Goal: Transaction & Acquisition: Purchase product/service

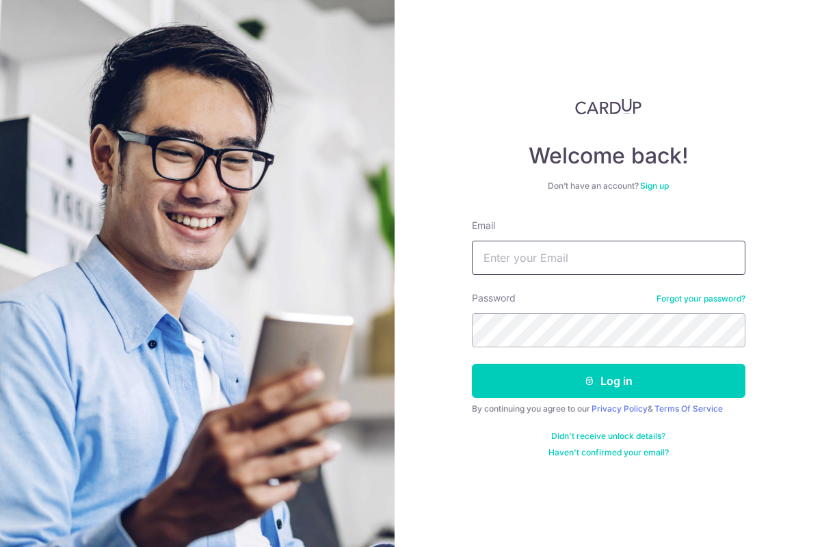
click at [682, 269] on input "Email" at bounding box center [609, 258] width 274 height 34
type input "[EMAIL_ADDRESS][DOMAIN_NAME]"
click at [472, 364] on button "Log in" at bounding box center [609, 381] width 274 height 34
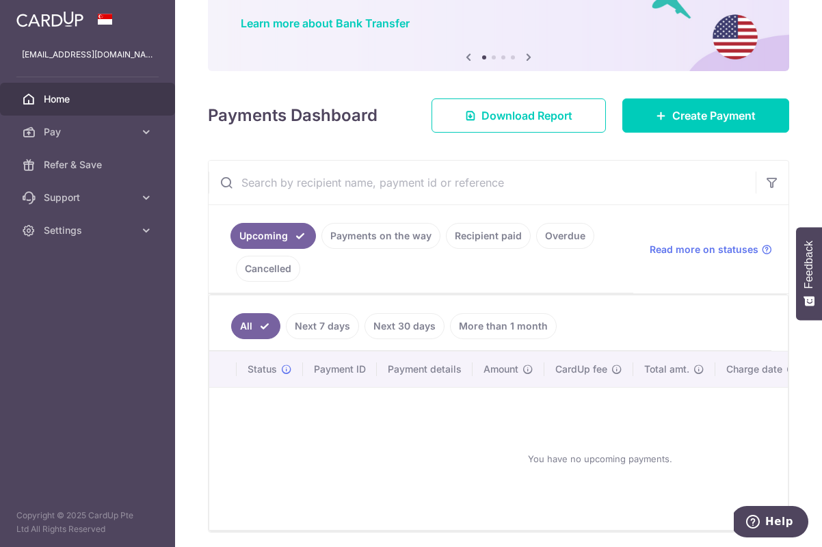
click at [299, 266] on link "Cancelled" at bounding box center [268, 269] width 64 height 26
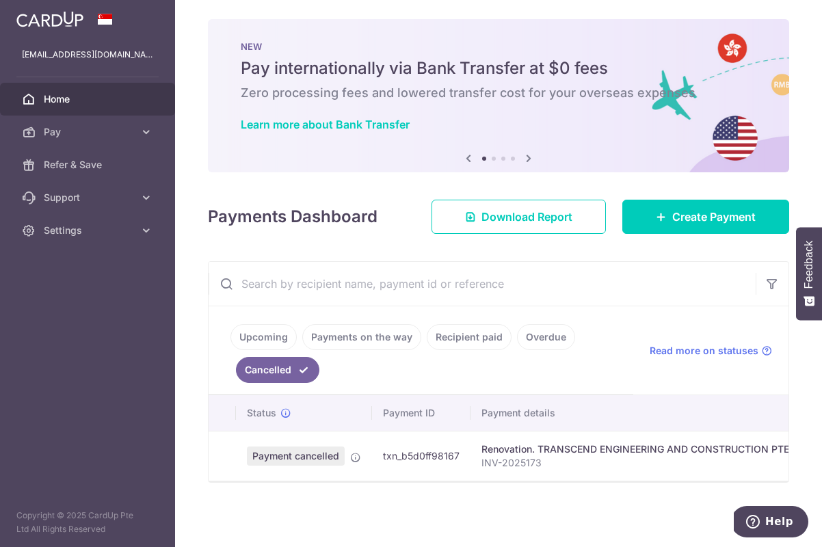
click at [275, 349] on link "Upcoming" at bounding box center [263, 337] width 66 height 26
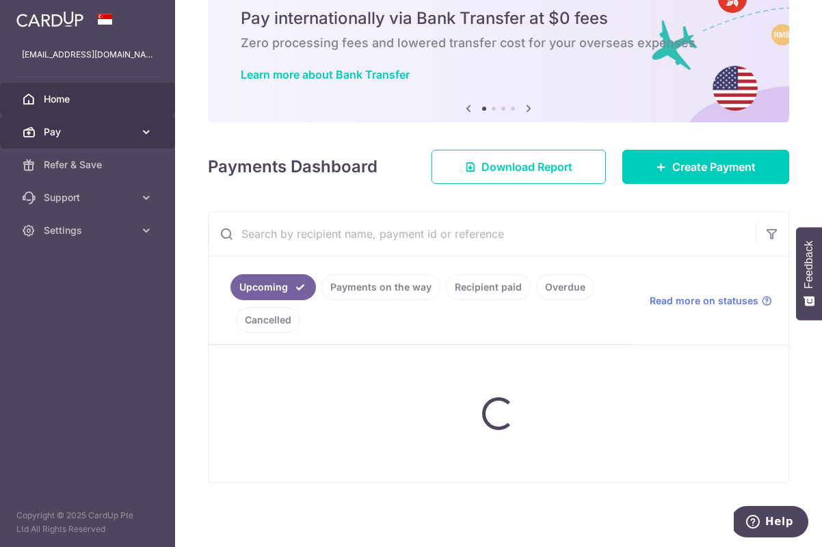
scroll to position [104, 0]
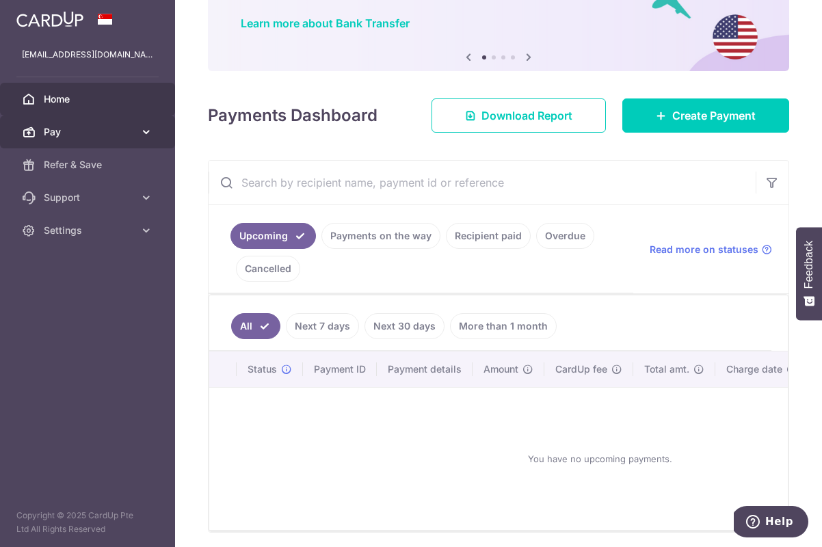
click at [90, 128] on span "Pay" at bounding box center [89, 132] width 90 height 14
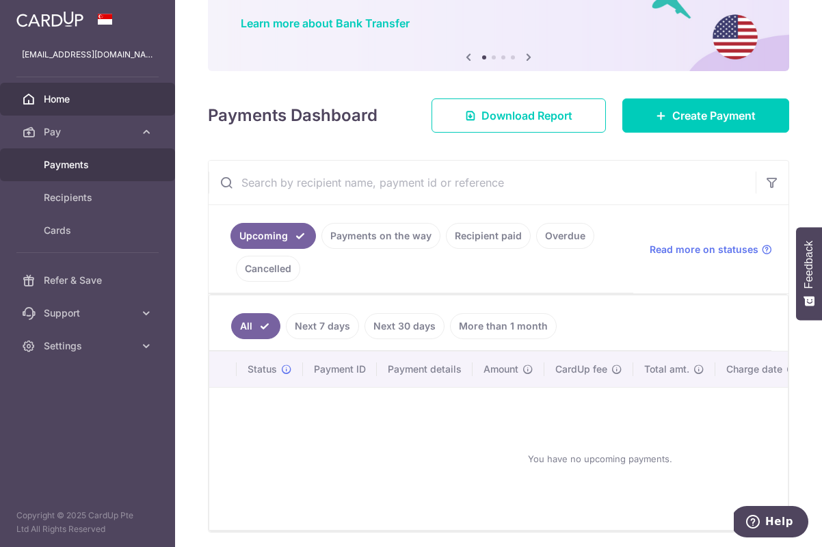
click at [109, 174] on link "Payments" at bounding box center [87, 164] width 175 height 33
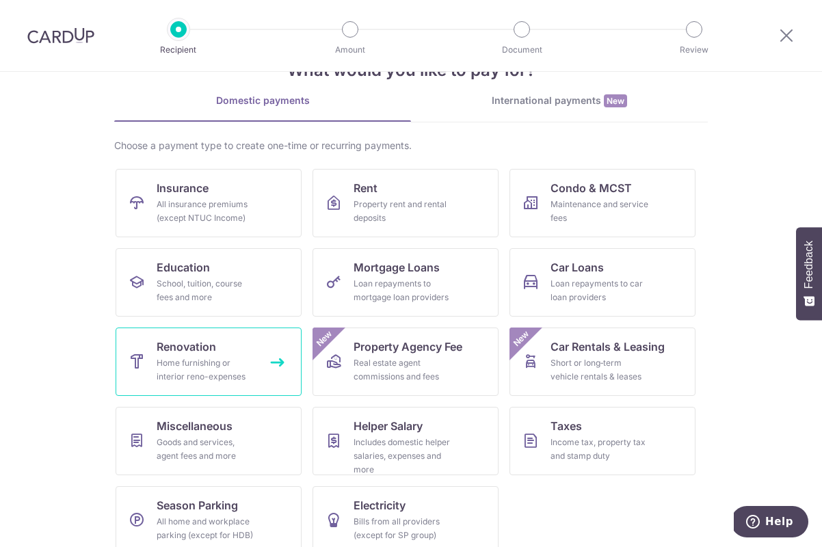
scroll to position [55, 0]
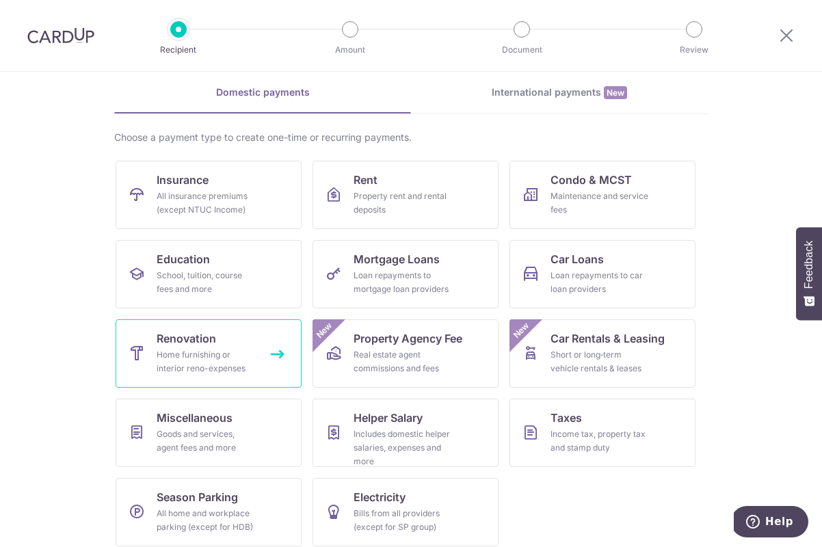
click at [230, 353] on div "Home furnishing or interior reno-expenses" at bounding box center [206, 361] width 98 height 27
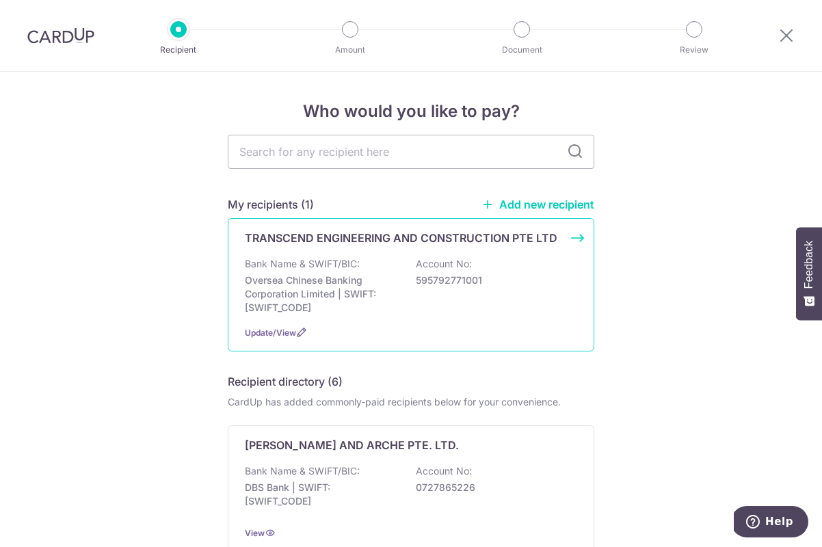
click at [392, 247] on div "TRANSCEND ENGINEERING AND CONSTRUCTION PTE LTD Bank Name & SWIFT/BIC: Oversea C…" at bounding box center [411, 284] width 367 height 133
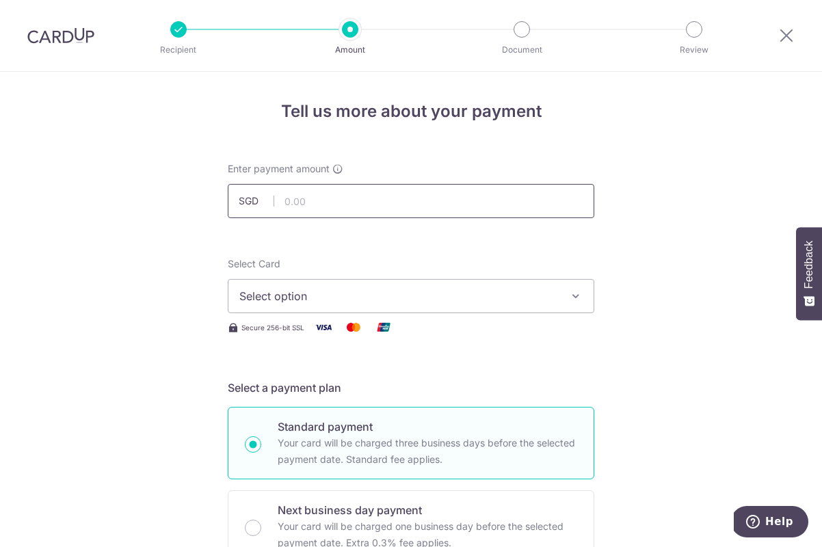
click at [397, 207] on input "text" at bounding box center [411, 201] width 367 height 34
click at [422, 182] on div "Enter payment amount SGD" at bounding box center [411, 190] width 367 height 56
click at [417, 200] on input "text" at bounding box center [411, 201] width 367 height 34
click at [393, 289] on span "Select option" at bounding box center [398, 296] width 319 height 16
type input "29,050.00"
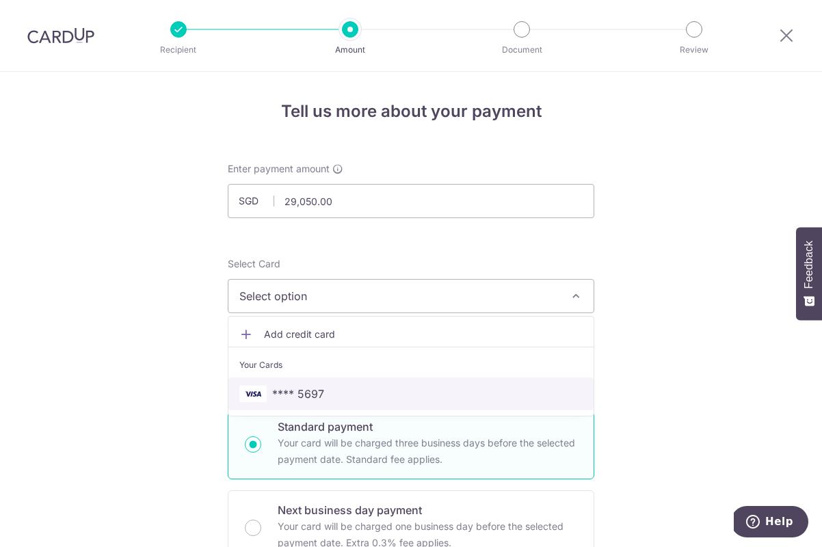
click at [355, 388] on span "**** 5697" at bounding box center [410, 394] width 343 height 16
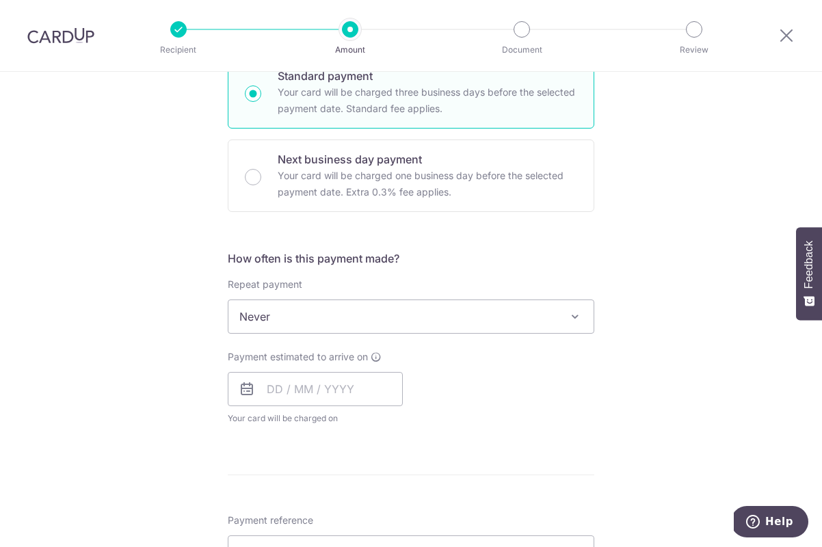
scroll to position [349, 0]
click at [399, 304] on span "Never" at bounding box center [410, 318] width 365 height 33
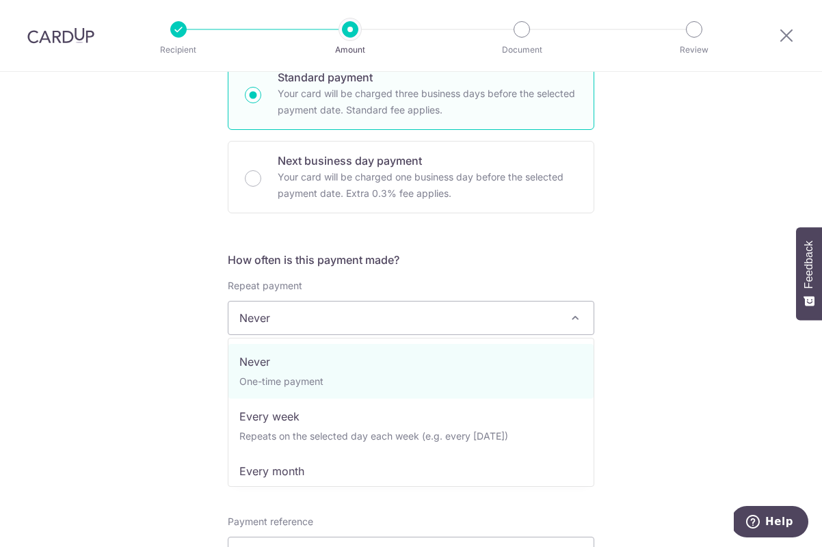
click at [428, 281] on div "Repeat payment Never Every week Every month Every quarter Every half a year Nev…" at bounding box center [411, 307] width 367 height 56
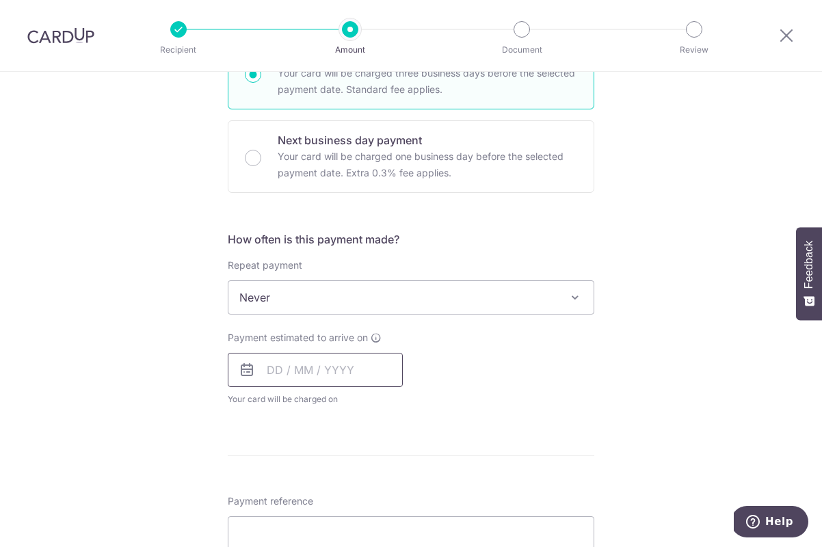
scroll to position [390, 0]
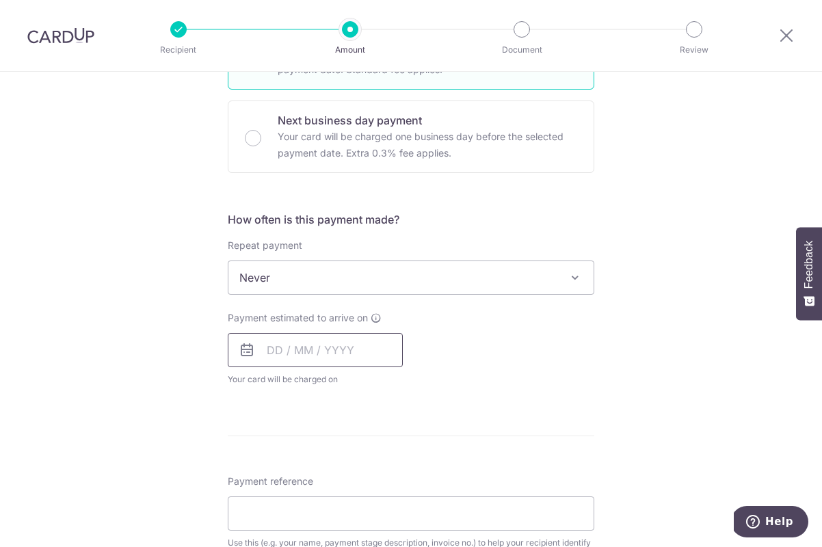
click at [378, 358] on input "text" at bounding box center [315, 350] width 175 height 34
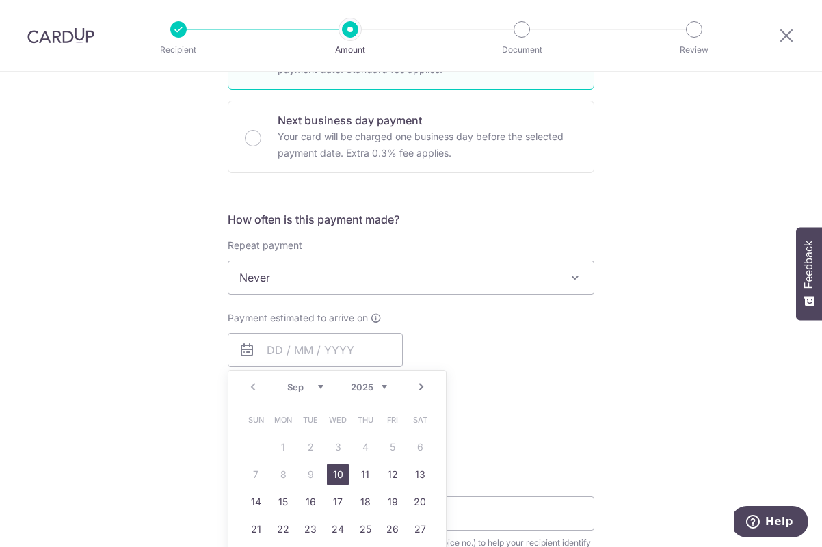
click at [342, 470] on link "10" at bounding box center [338, 475] width 22 height 22
type input "[DATE]"
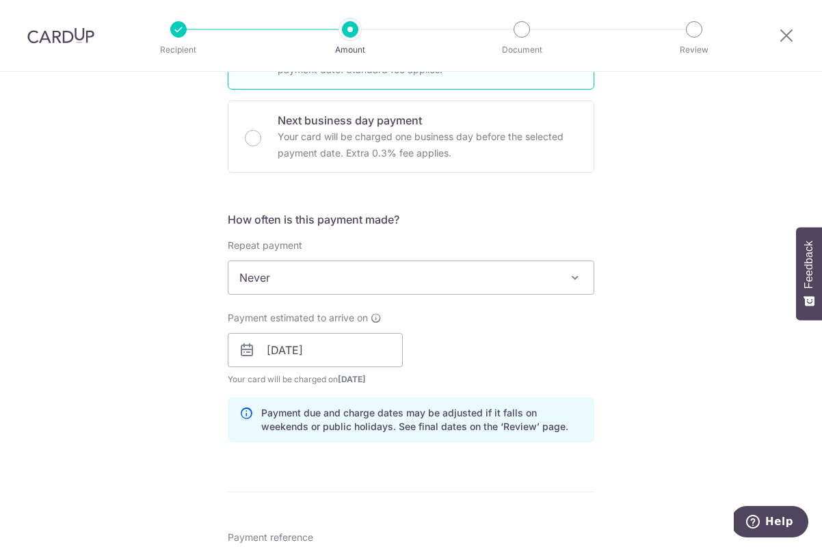
click at [511, 377] on div "Payment estimated to arrive on 10/09/2025 Prev Next Sep Oct Nov Dec 2025 2026 2…" at bounding box center [411, 348] width 383 height 75
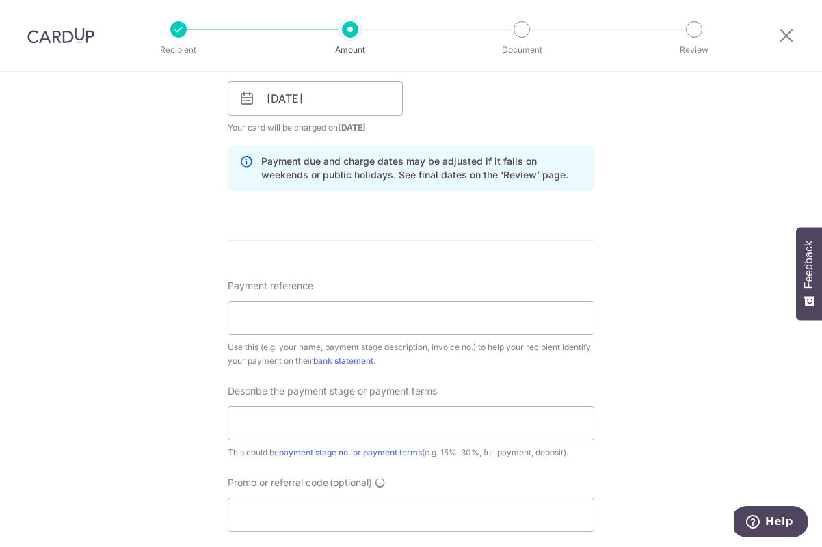
scroll to position [694, 0]
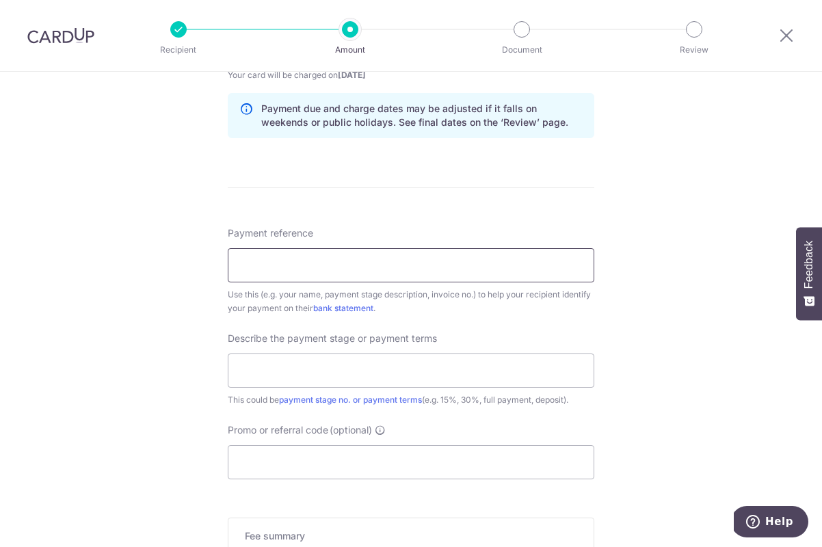
click at [445, 259] on input "Payment reference" at bounding box center [411, 265] width 367 height 34
click at [291, 256] on input "Payment reference" at bounding box center [411, 265] width 367 height 34
type input "A"
paste input "INV-2025173"
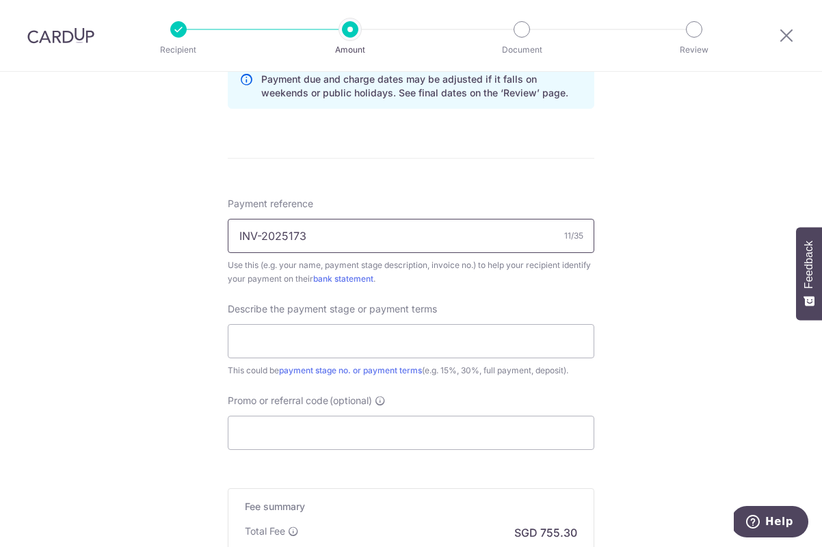
scroll to position [727, 0]
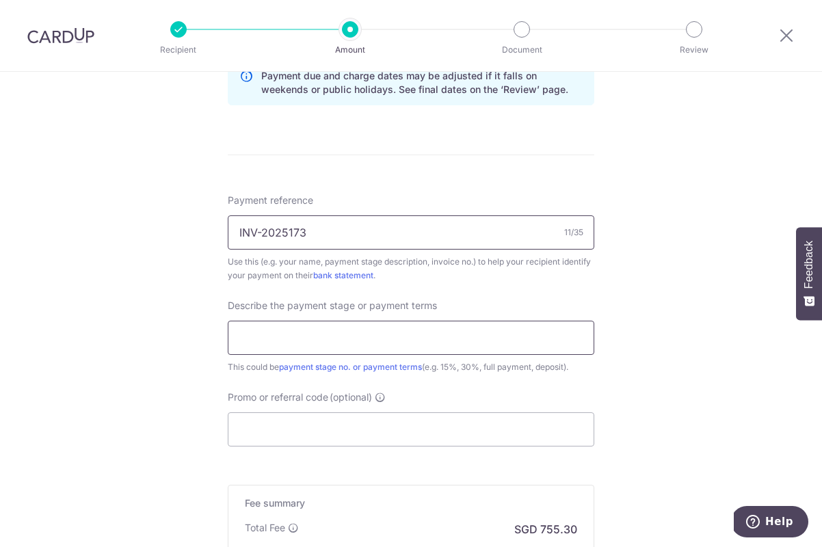
type input "INV-2025173"
click at [382, 339] on input "text" at bounding box center [411, 338] width 367 height 34
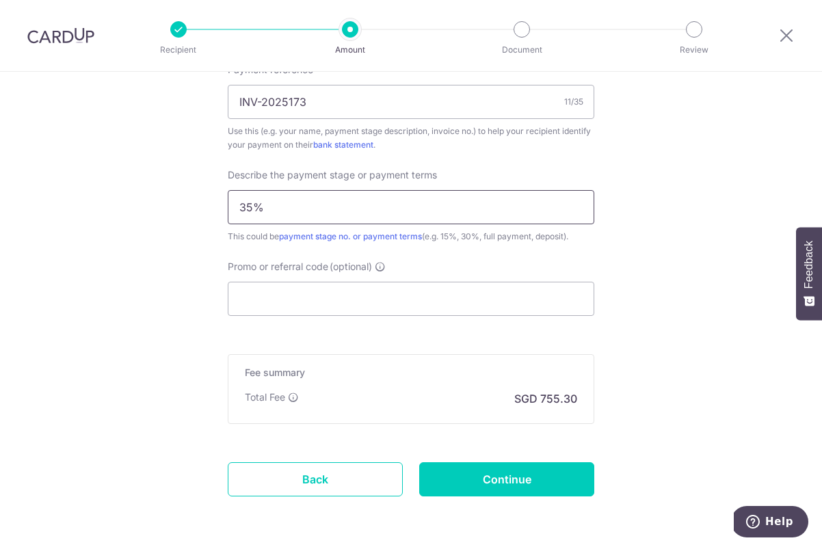
scroll to position [909, 0]
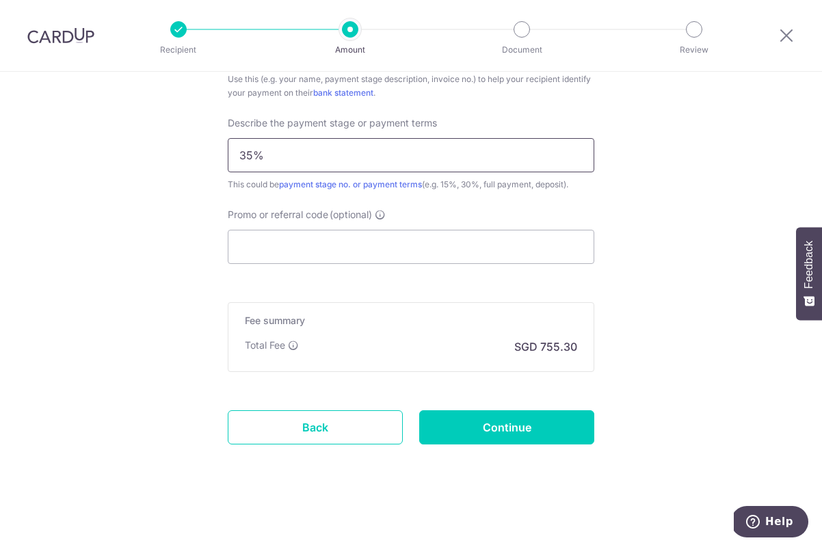
type input "35%"
click at [386, 237] on input "Promo or referral code (optional)" at bounding box center [411, 247] width 367 height 34
paste input "RENO25ONE"
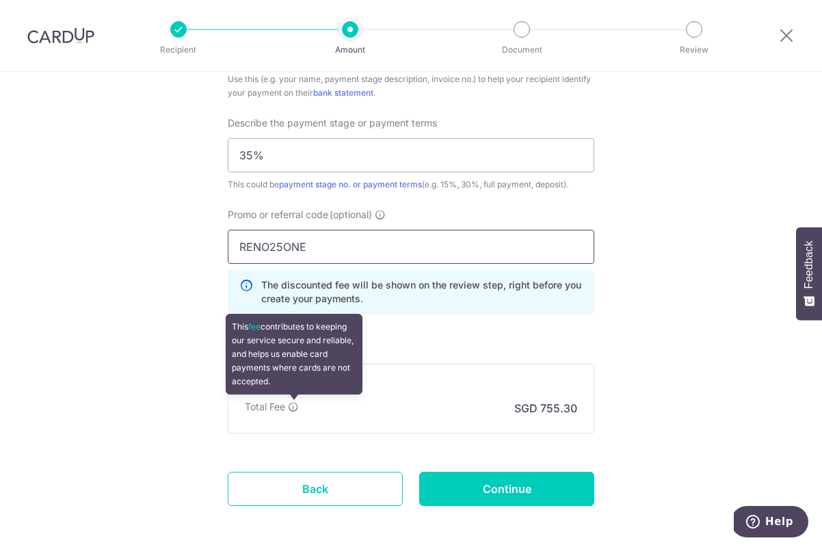
type input "RENO25ONE"
click at [289, 405] on icon at bounding box center [293, 406] width 11 height 11
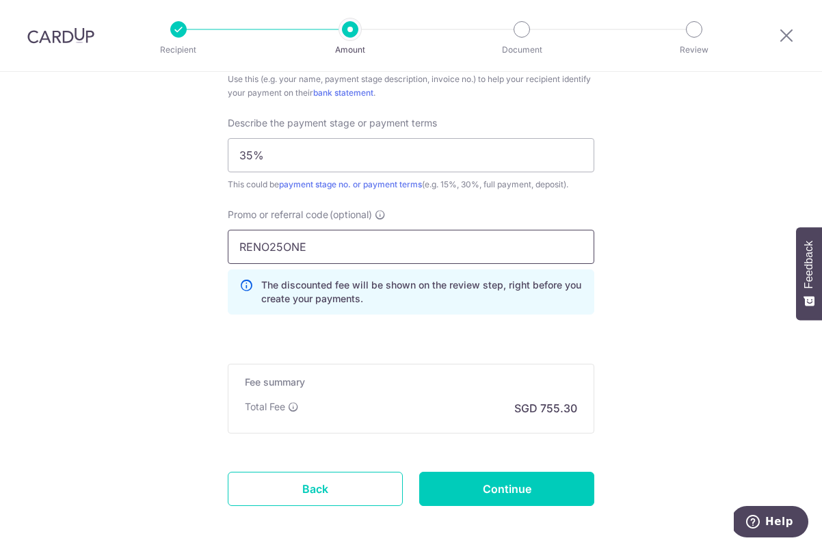
drag, startPoint x: 336, startPoint y: 248, endPoint x: 224, endPoint y: 249, distance: 112.8
click at [226, 248] on div "Promo or referral code (optional) RENO25ONE The discounted fee will be shown on…" at bounding box center [411, 267] width 383 height 118
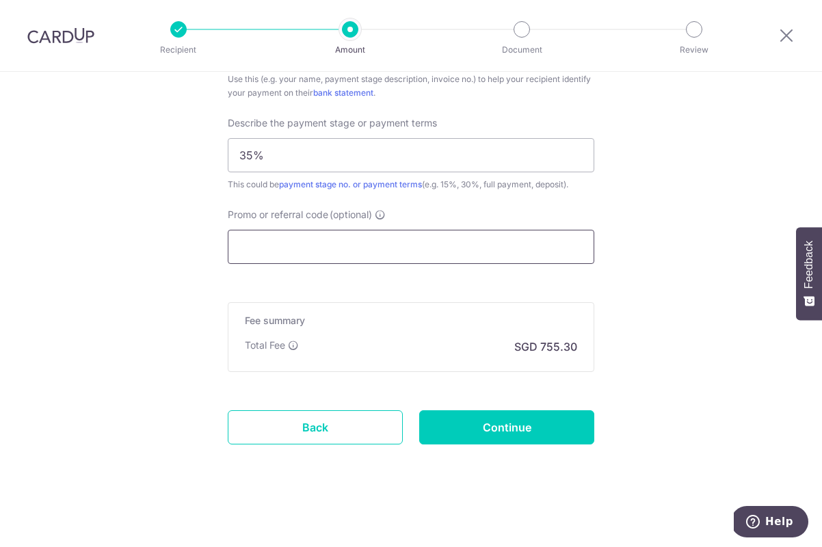
paste input "RENO25ONE"
type input "RENO25ONE"
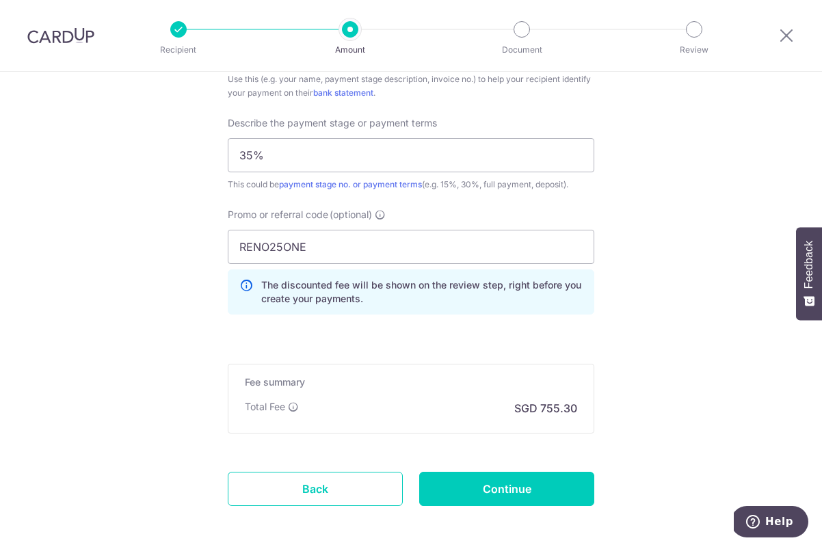
click at [368, 280] on p "The discounted fee will be shown on the review step, right before you create yo…" at bounding box center [421, 291] width 321 height 27
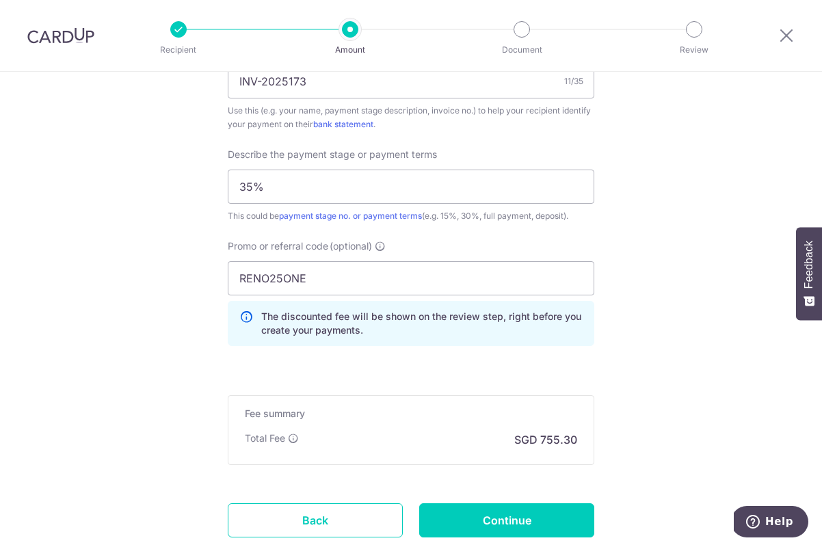
scroll to position [887, 0]
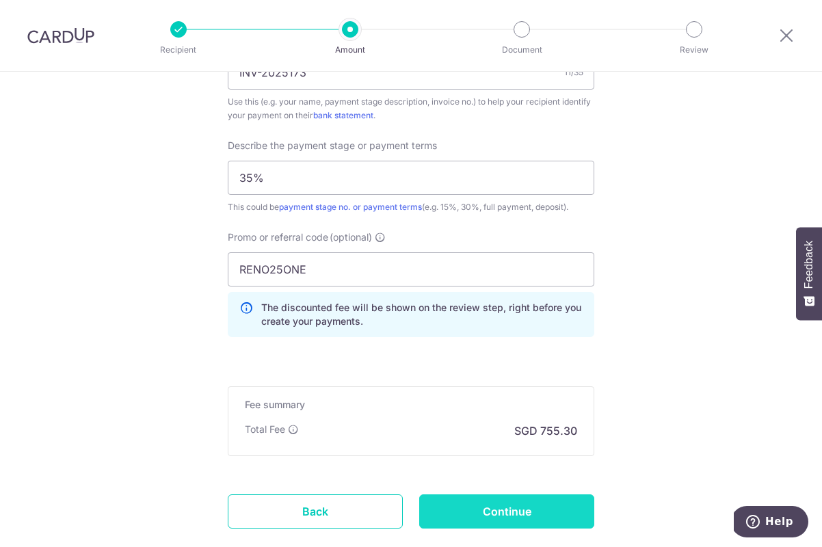
click at [520, 508] on input "Continue" at bounding box center [506, 511] width 175 height 34
type input "Create Schedule"
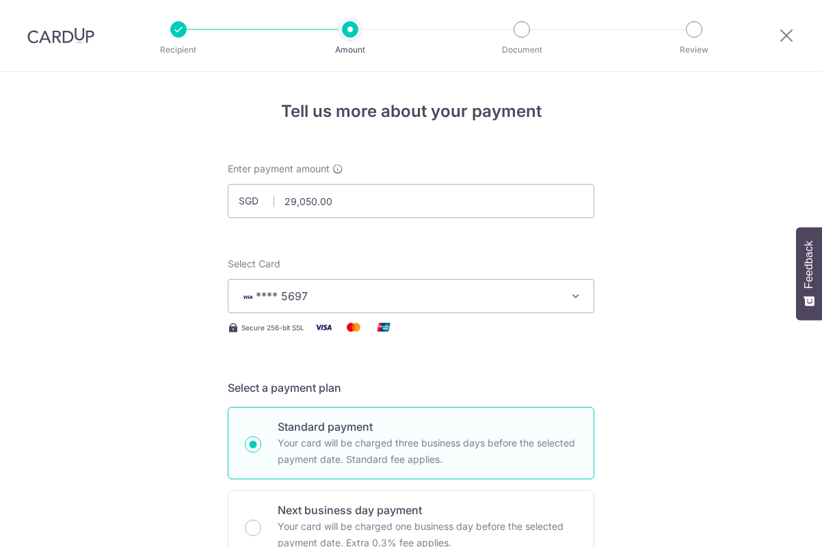
scroll to position [990, 0]
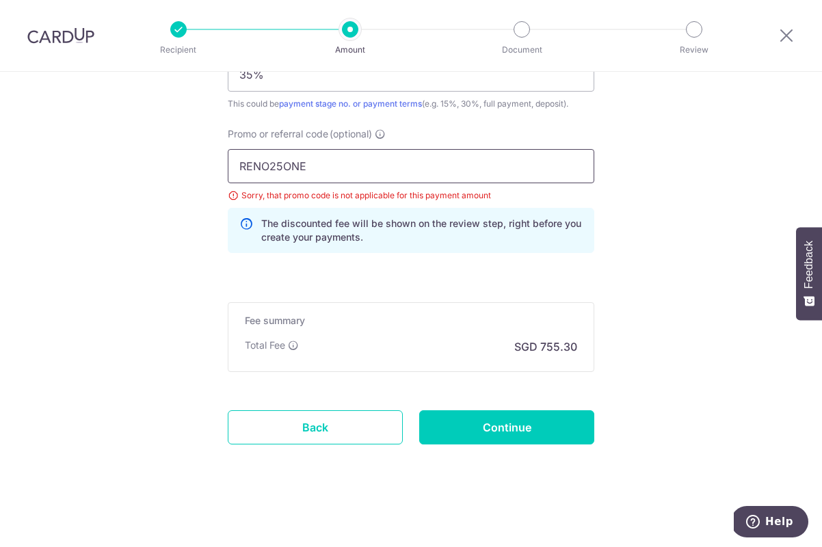
click at [445, 159] on input "RENO25ONE" at bounding box center [411, 166] width 367 height 34
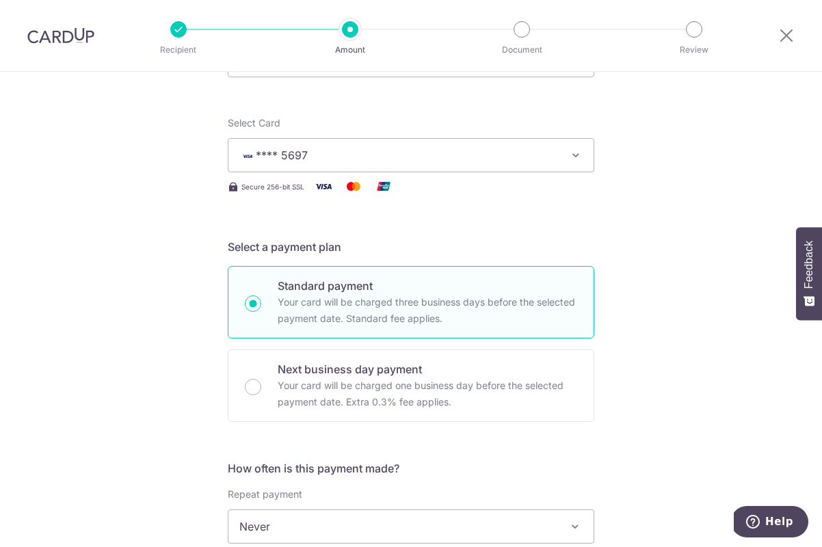
scroll to position [88, 0]
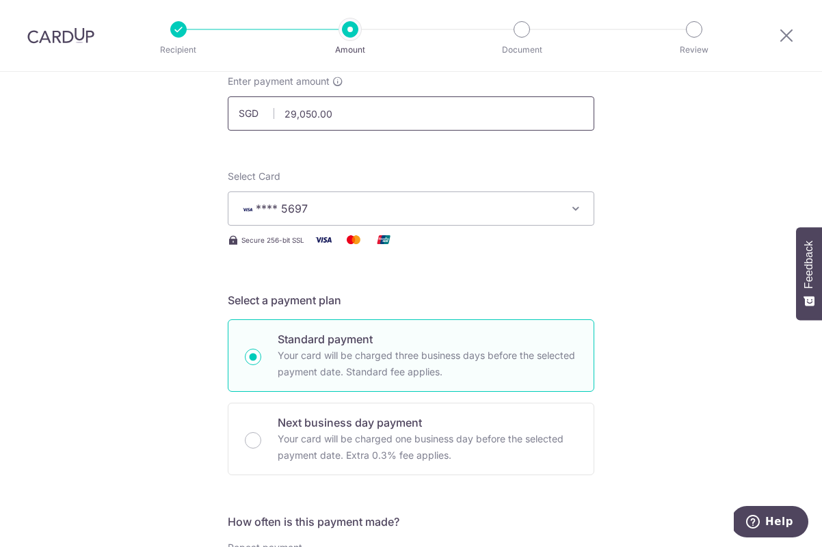
drag, startPoint x: 293, startPoint y: 116, endPoint x: 522, endPoint y: 146, distance: 231.8
click at [808, 280] on span "Feedback" at bounding box center [809, 265] width 12 height 48
type input "20,000.00"
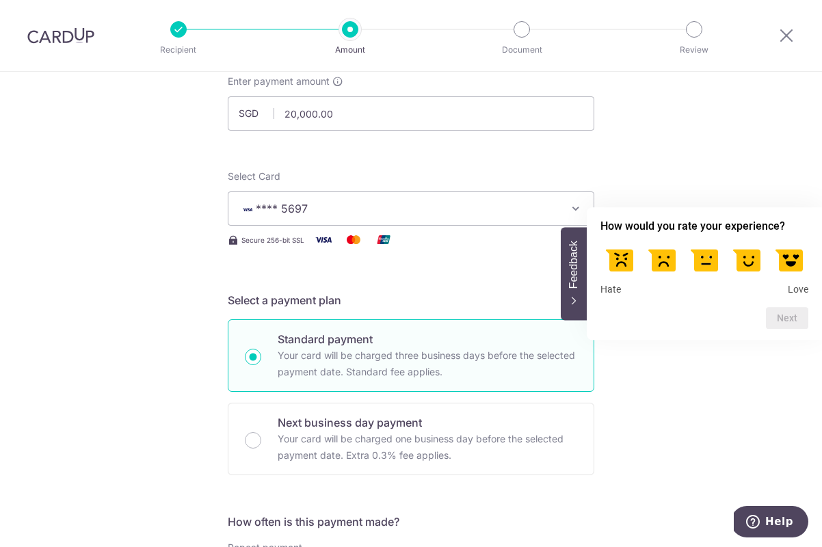
click at [681, 241] on label at bounding box center [662, 259] width 38 height 38
click at [662, 243] on input "2" at bounding box center [662, 243] width 0 height 0
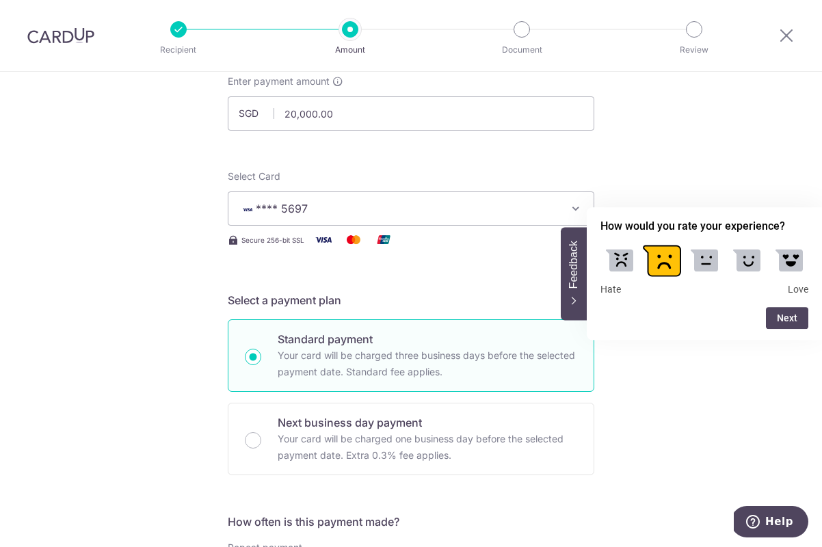
click at [579, 209] on icon "button" at bounding box center [576, 209] width 14 height 14
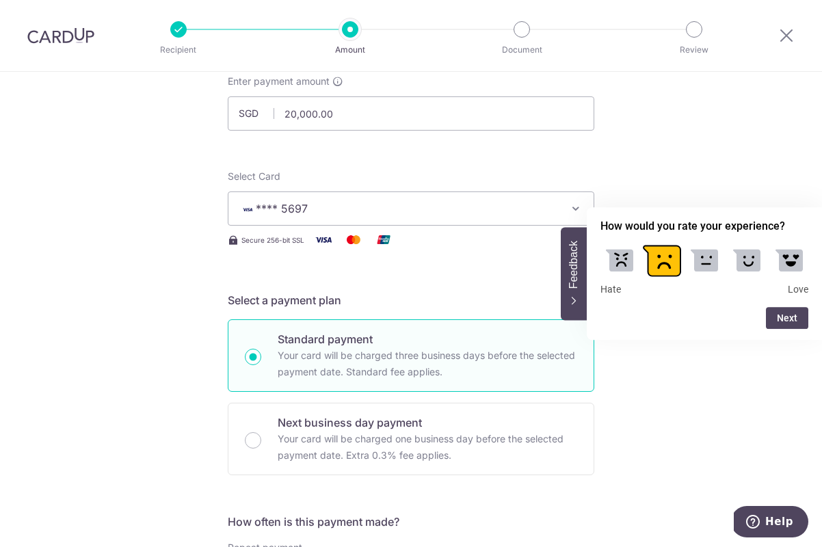
click at [577, 287] on span "Feedback" at bounding box center [574, 265] width 12 height 48
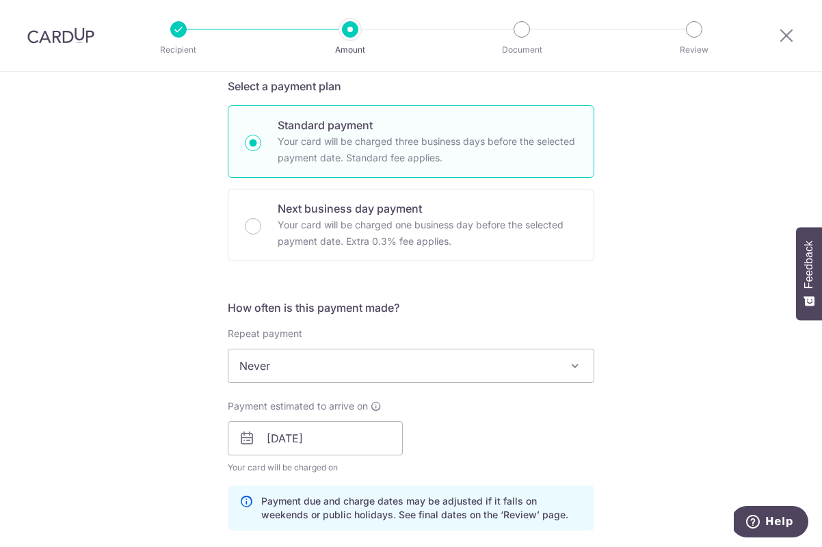
scroll to position [440, 0]
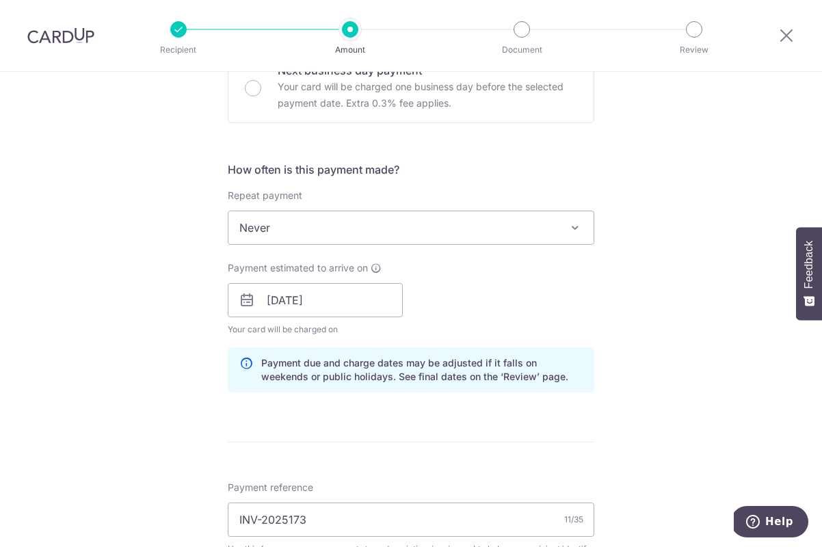
click at [643, 388] on div "Tell us more about your payment Enter payment amount SGD 20,000.00 20000.00 Sel…" at bounding box center [411, 364] width 822 height 1465
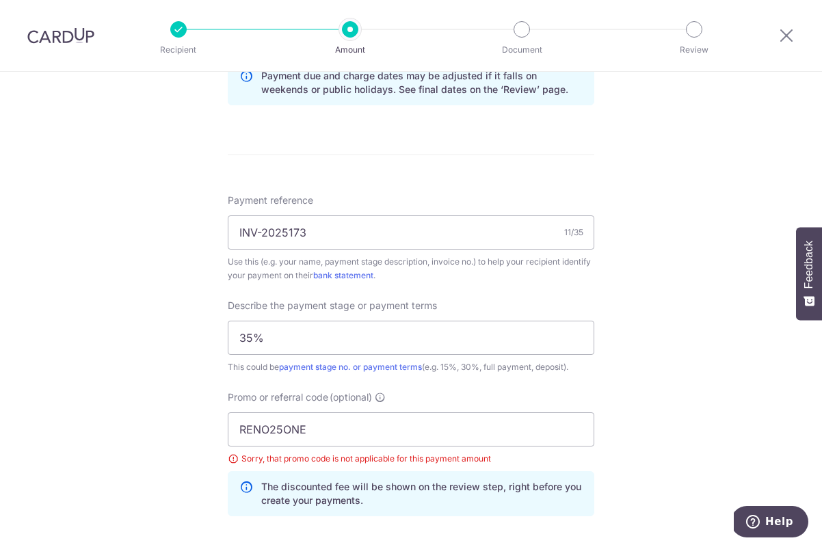
scroll to position [740, 0]
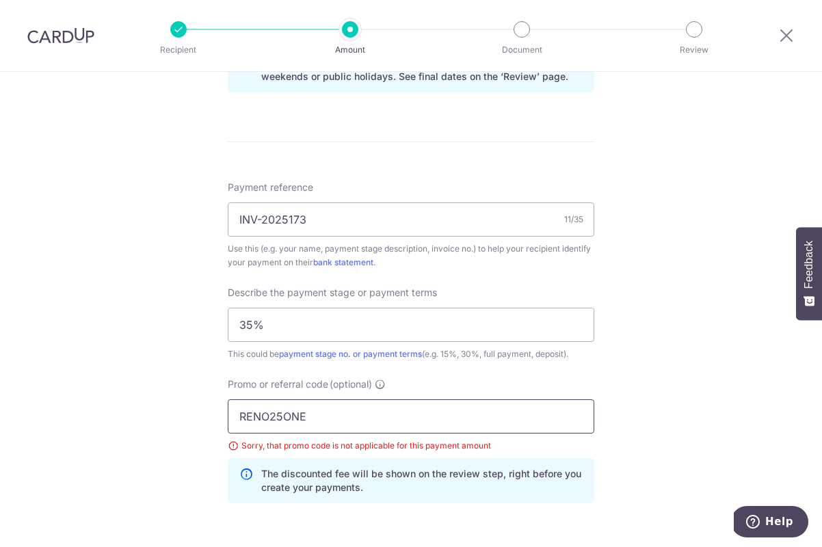
click at [562, 419] on input "RENO25ONE" at bounding box center [411, 416] width 367 height 34
type input "RENO25ONE"
click at [622, 350] on div "Tell us more about your payment Enter payment amount SGD 20,000.00 20000.00 Sel…" at bounding box center [411, 64] width 822 height 1465
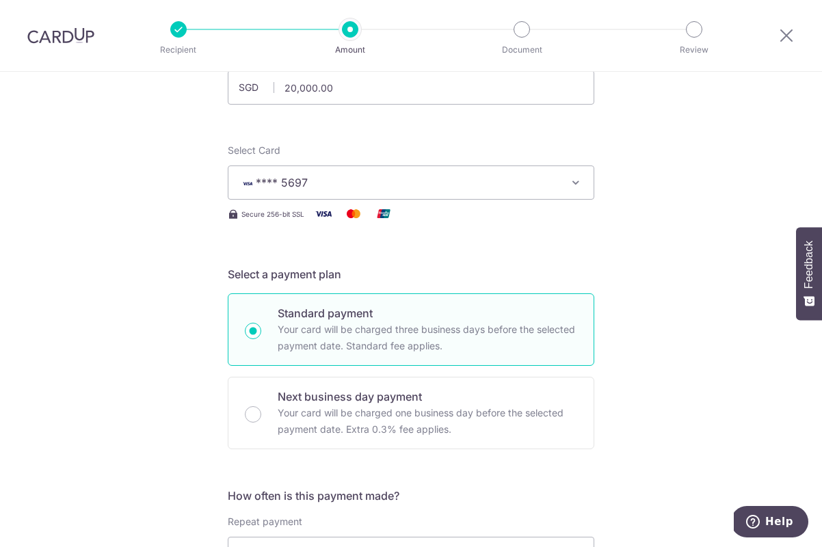
scroll to position [88, 0]
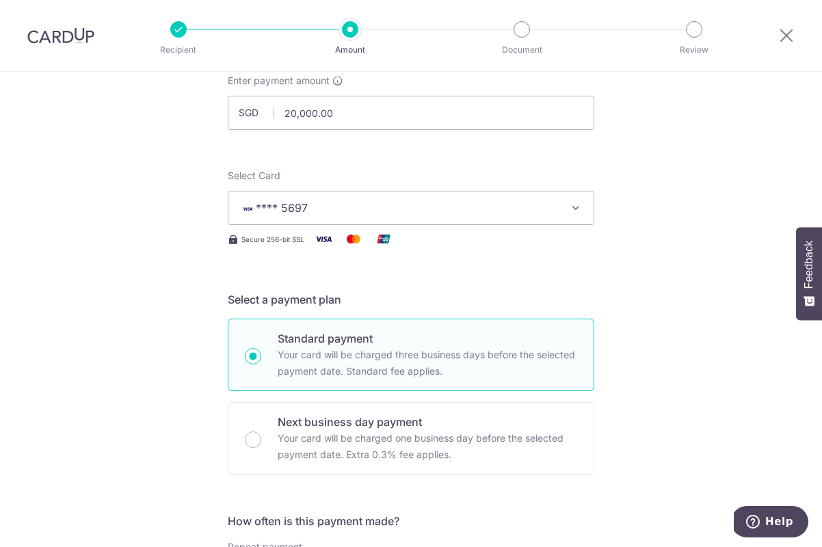
drag, startPoint x: 388, startPoint y: 109, endPoint x: 254, endPoint y: 109, distance: 133.3
click at [261, 109] on div "SGD 20,000.00 20000.00" at bounding box center [411, 113] width 367 height 34
type input "29,050.00"
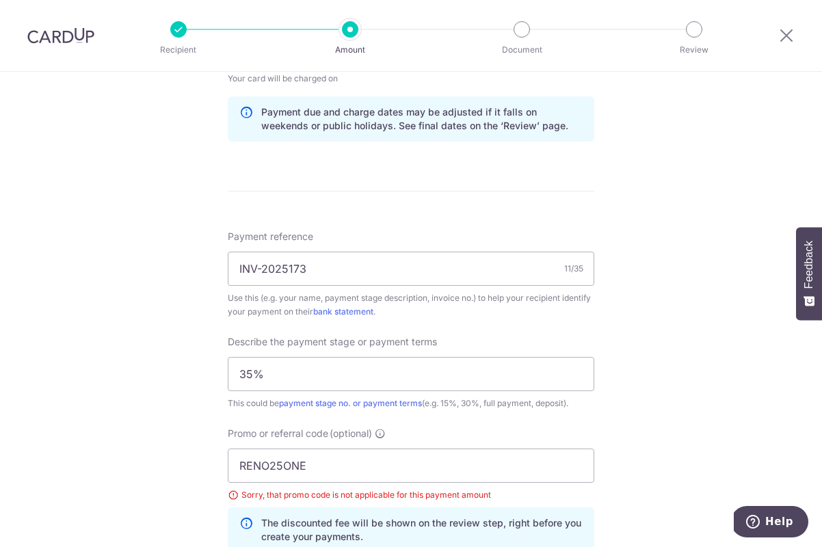
scroll to position [692, 0]
drag, startPoint x: 348, startPoint y: 468, endPoint x: 173, endPoint y: 464, distance: 175.1
click at [176, 464] on div "Tell us more about your payment Enter payment amount SGD 29,050.00 29050.00 Sel…" at bounding box center [411, 112] width 822 height 1465
click at [429, 452] on input "RENO25ONE" at bounding box center [411, 464] width 367 height 34
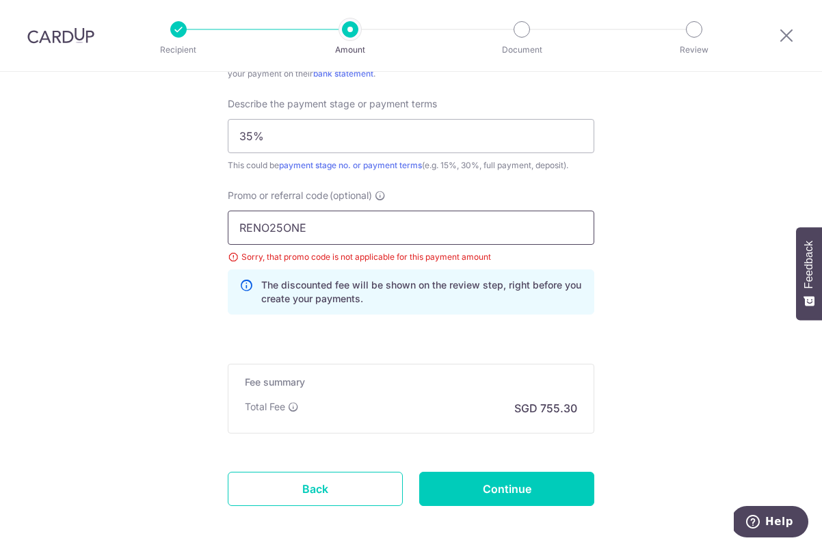
scroll to position [985, 0]
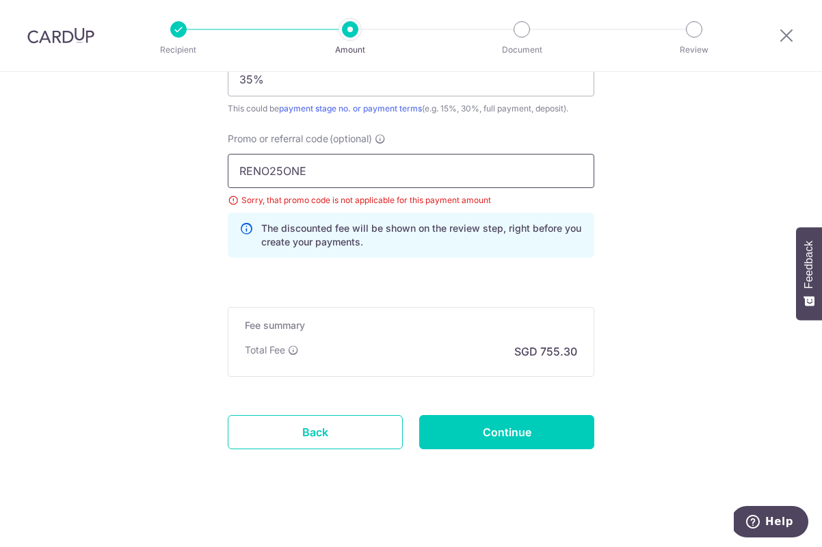
click at [421, 166] on input "RENO25ONE" at bounding box center [411, 171] width 367 height 34
drag, startPoint x: 501, startPoint y: 202, endPoint x: 217, endPoint y: 200, distance: 283.8
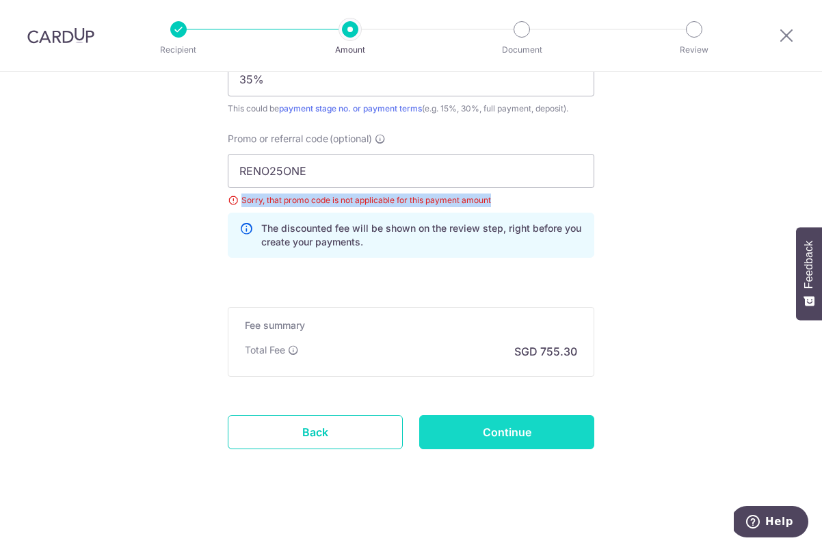
click at [561, 436] on input "Continue" at bounding box center [506, 432] width 175 height 34
type input "Update Schedule"
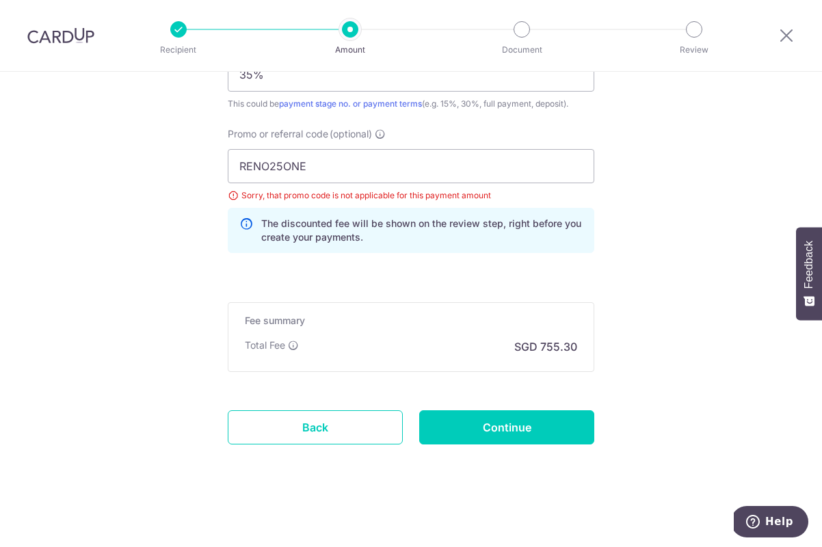
scroll to position [970, 0]
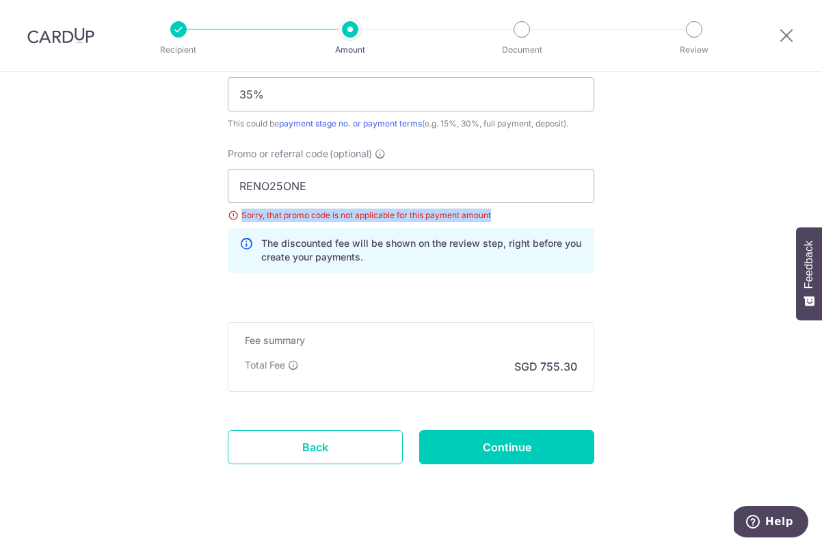
drag, startPoint x: 513, startPoint y: 220, endPoint x: 229, endPoint y: 213, distance: 283.9
click at [229, 213] on div "Sorry, that promo code is not applicable for this payment amount" at bounding box center [411, 216] width 367 height 14
copy div "Sorry, that promo code is not applicable for this payment amount"
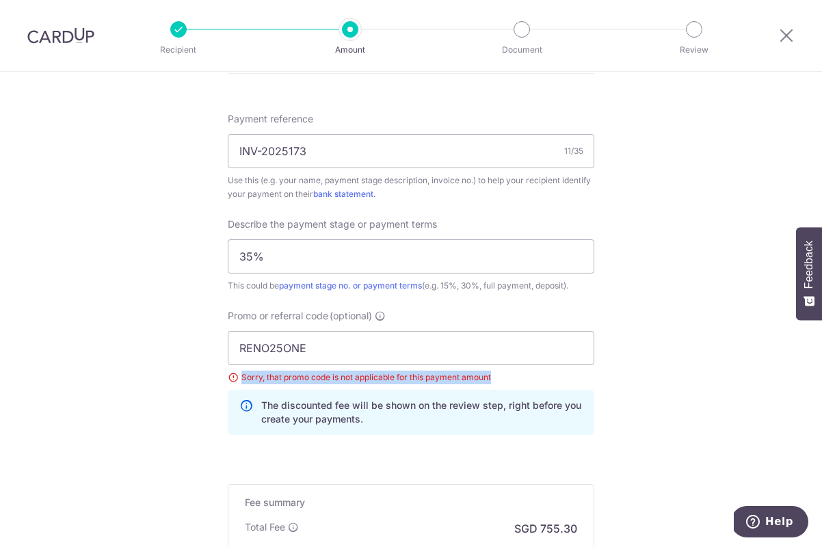
scroll to position [809, 0]
click at [372, 403] on p "The discounted fee will be shown on the review step, right before you create yo…" at bounding box center [421, 411] width 321 height 27
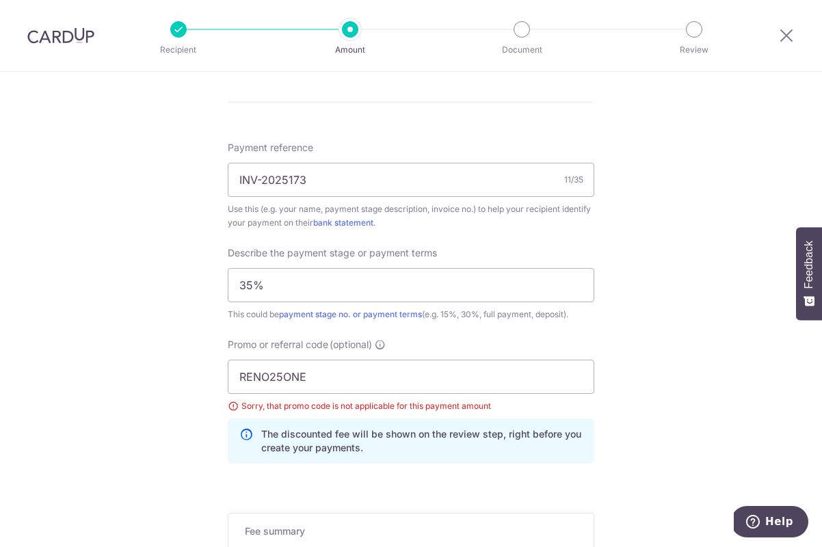
scroll to position [990, 0]
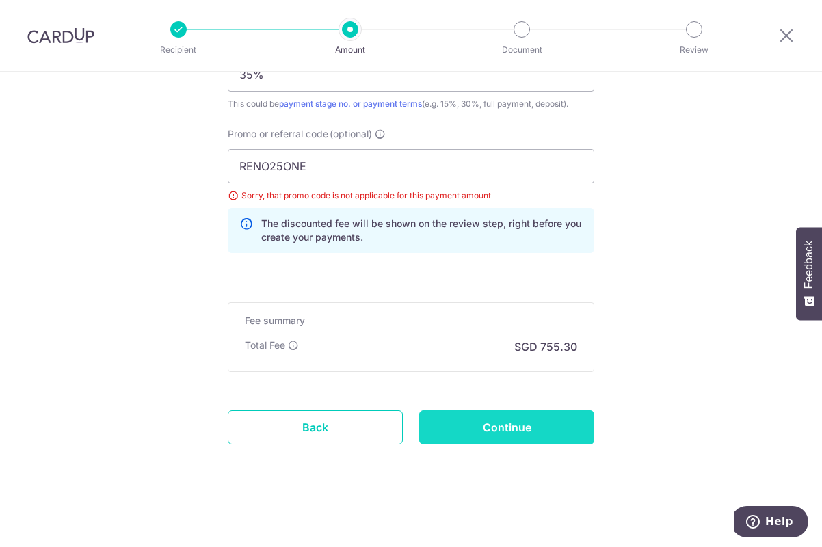
click at [535, 436] on input "Continue" at bounding box center [506, 427] width 175 height 34
type input "Update Schedule"
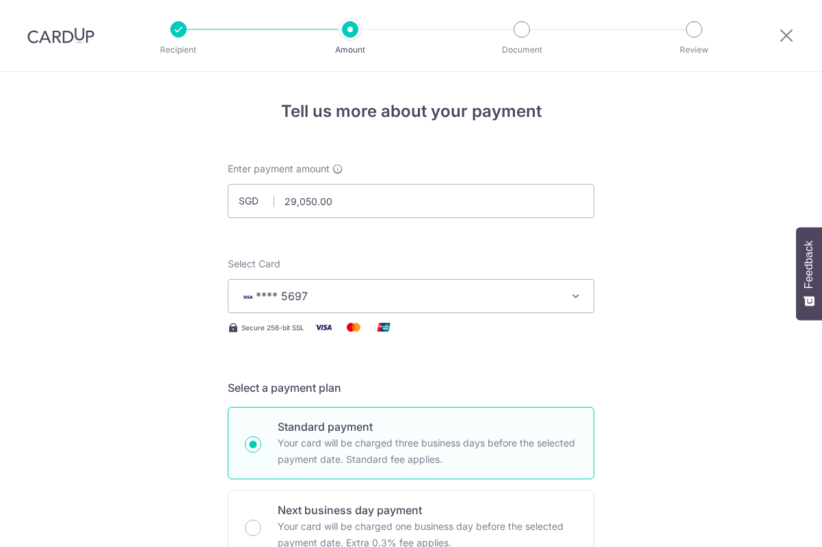
scroll to position [990, 0]
